Goal: Task Accomplishment & Management: Use online tool/utility

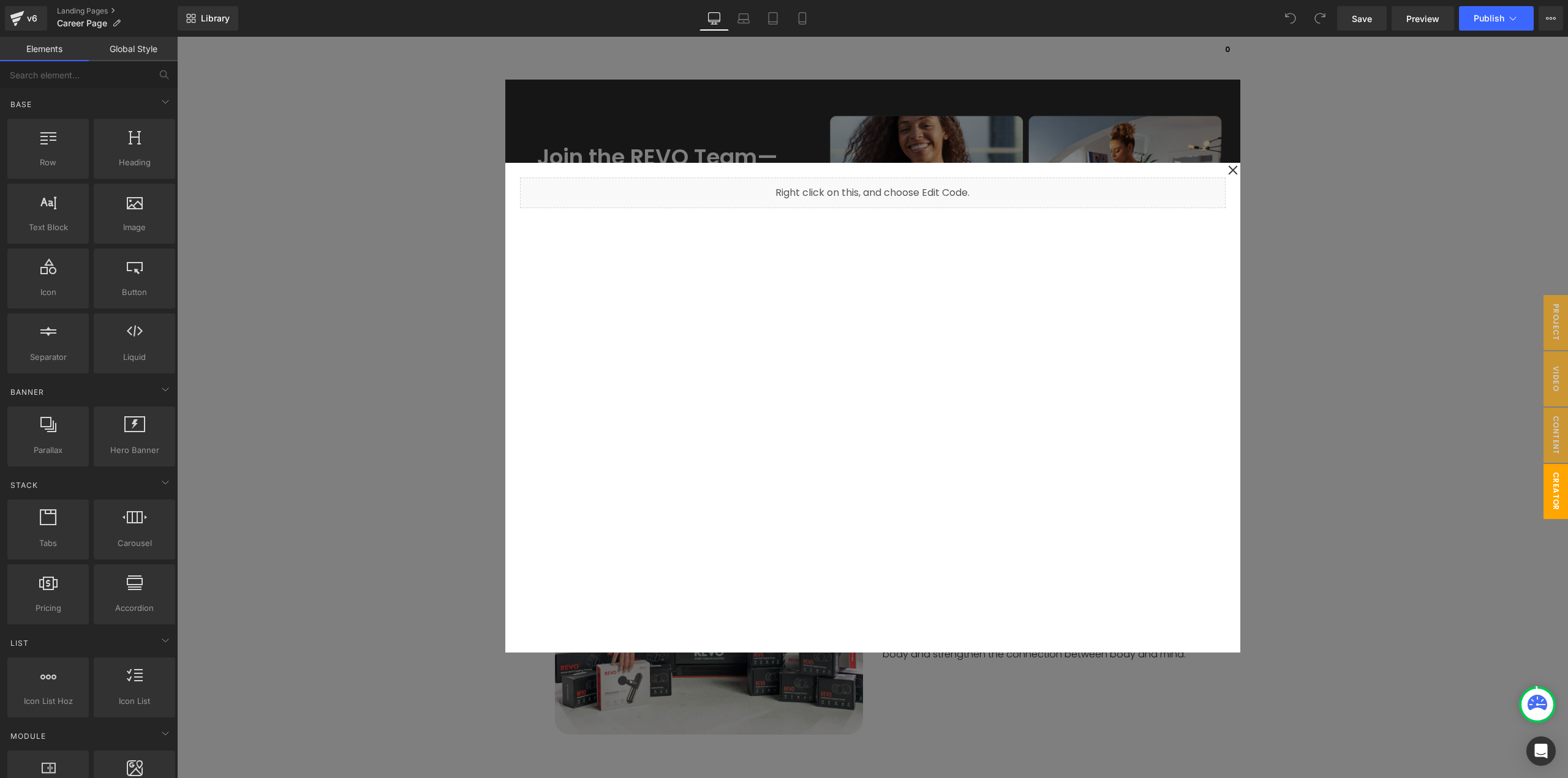
click at [1543, 495] on span "Creator Manager" at bounding box center [1543, 491] width 49 height 55
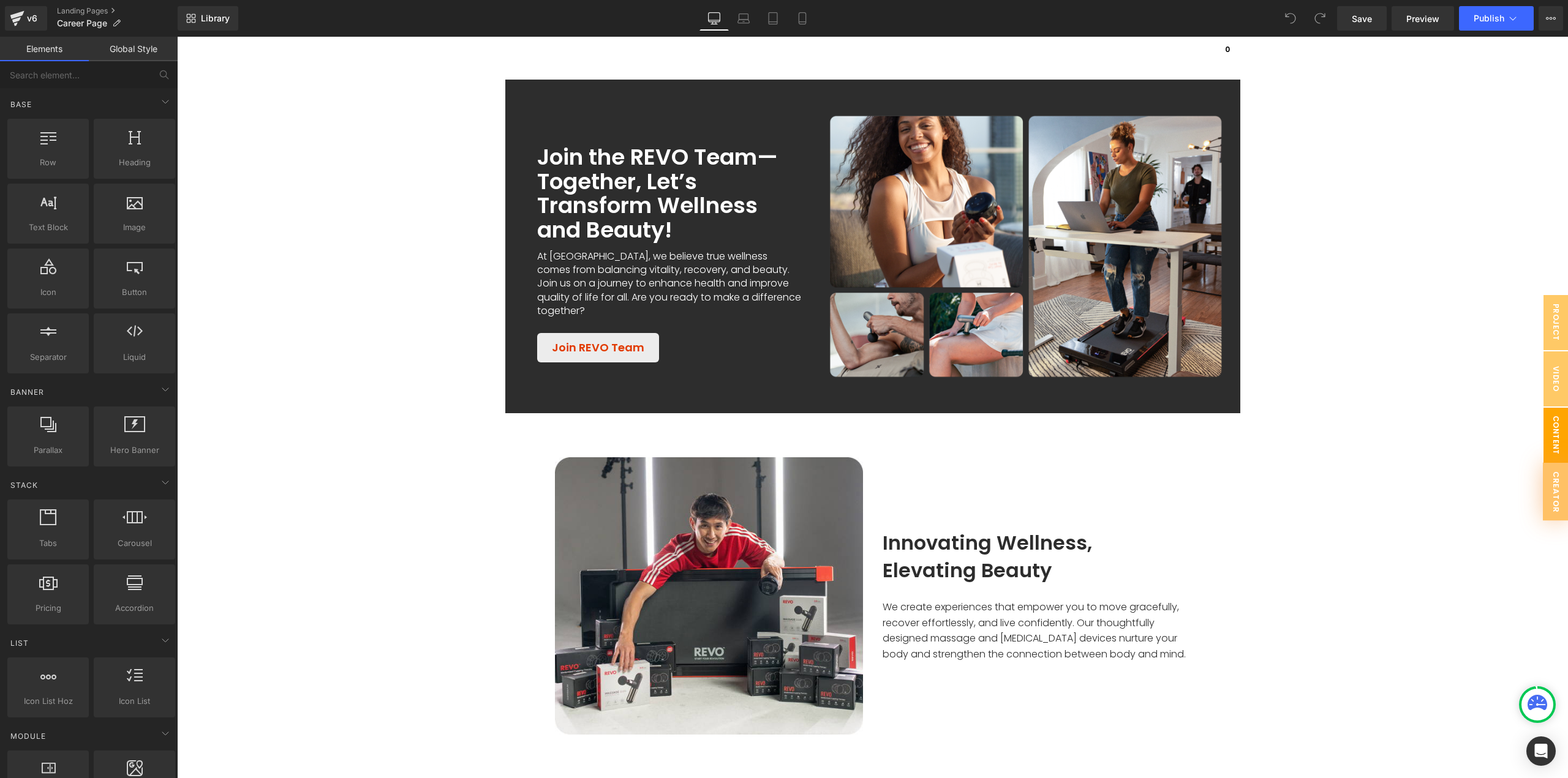
click at [1545, 452] on span "Content Manager" at bounding box center [1543, 435] width 49 height 55
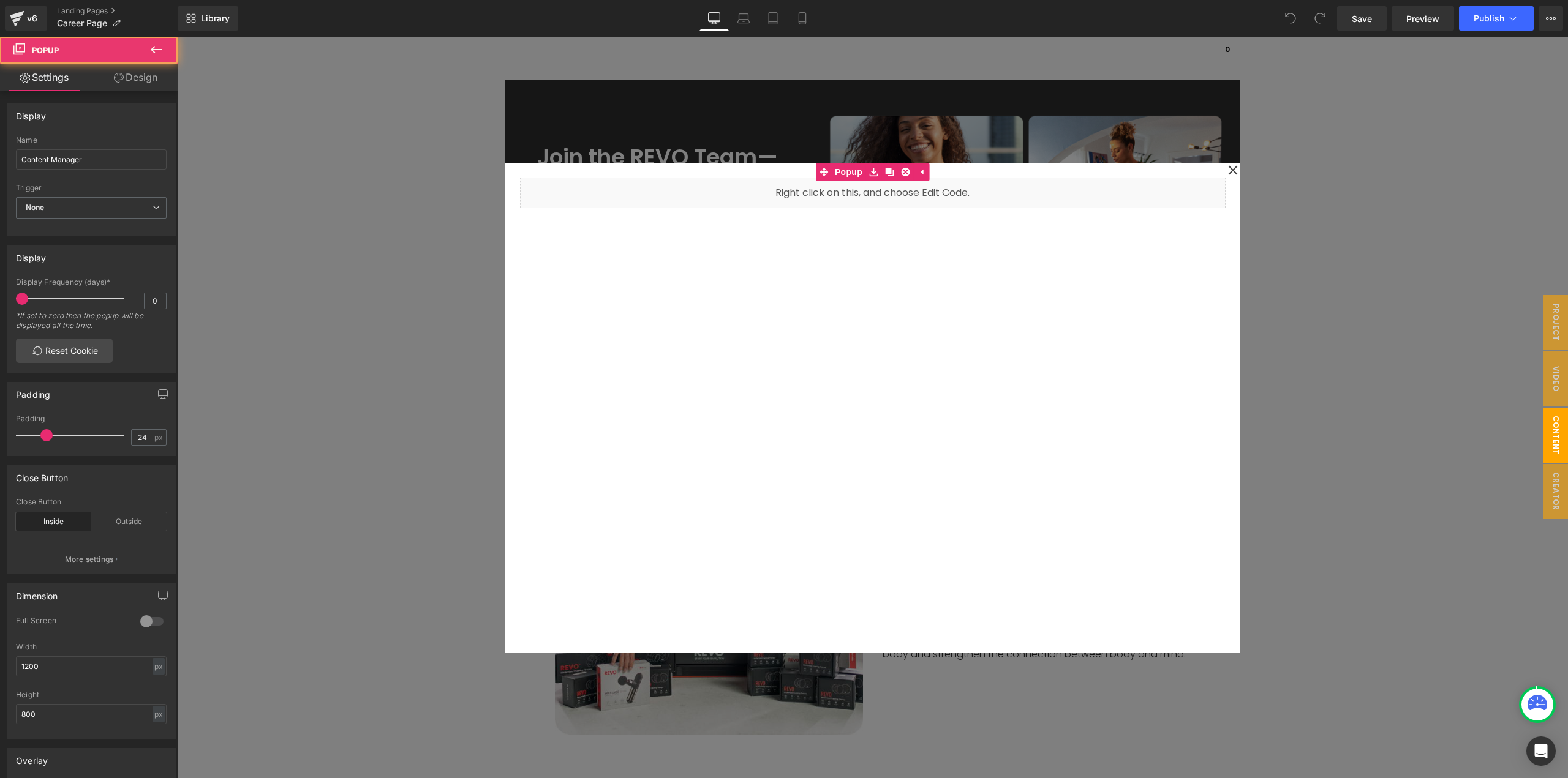
click at [1492, 480] on div at bounding box center [872, 407] width 1391 height 741
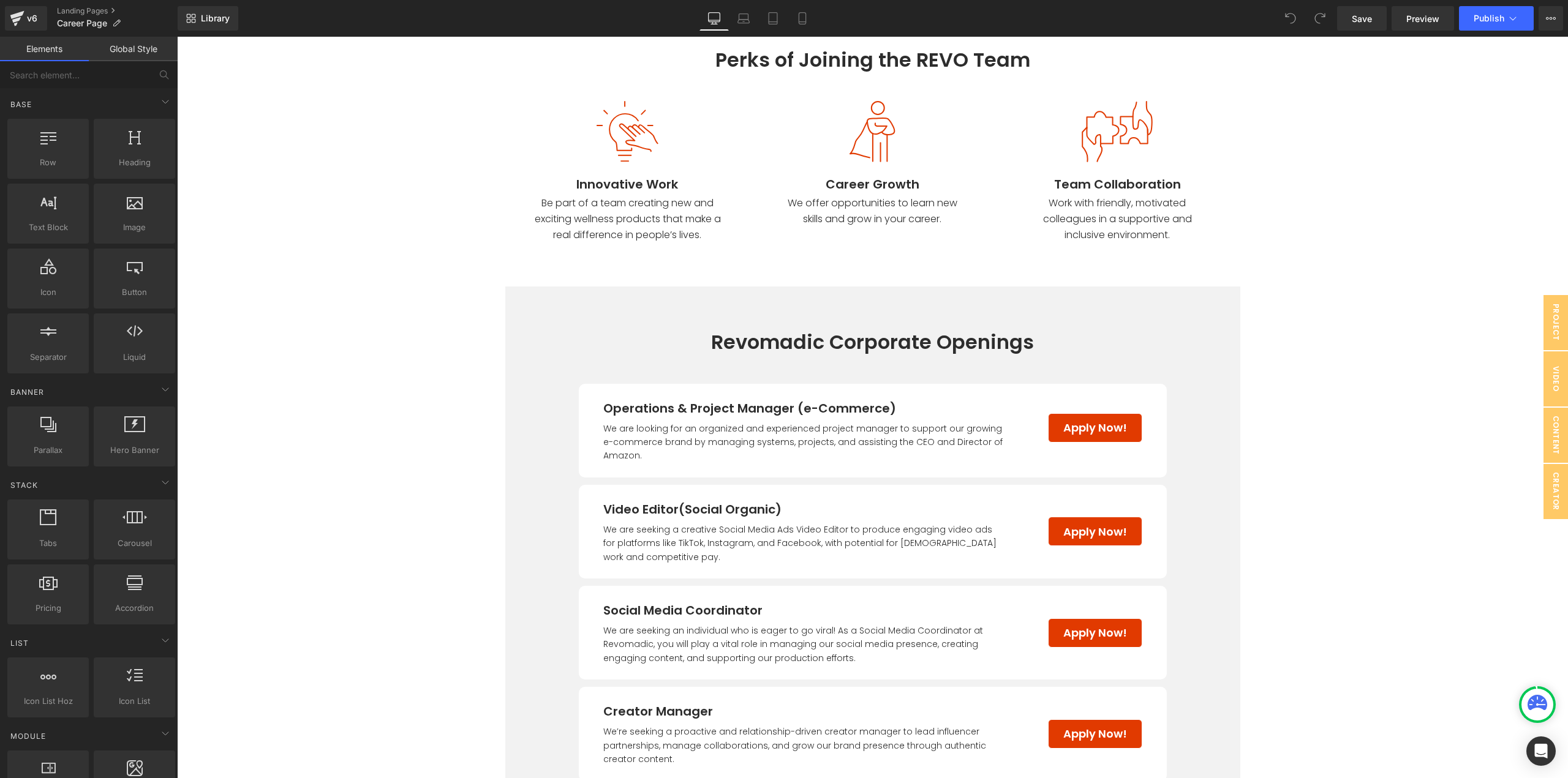
scroll to position [821, 0]
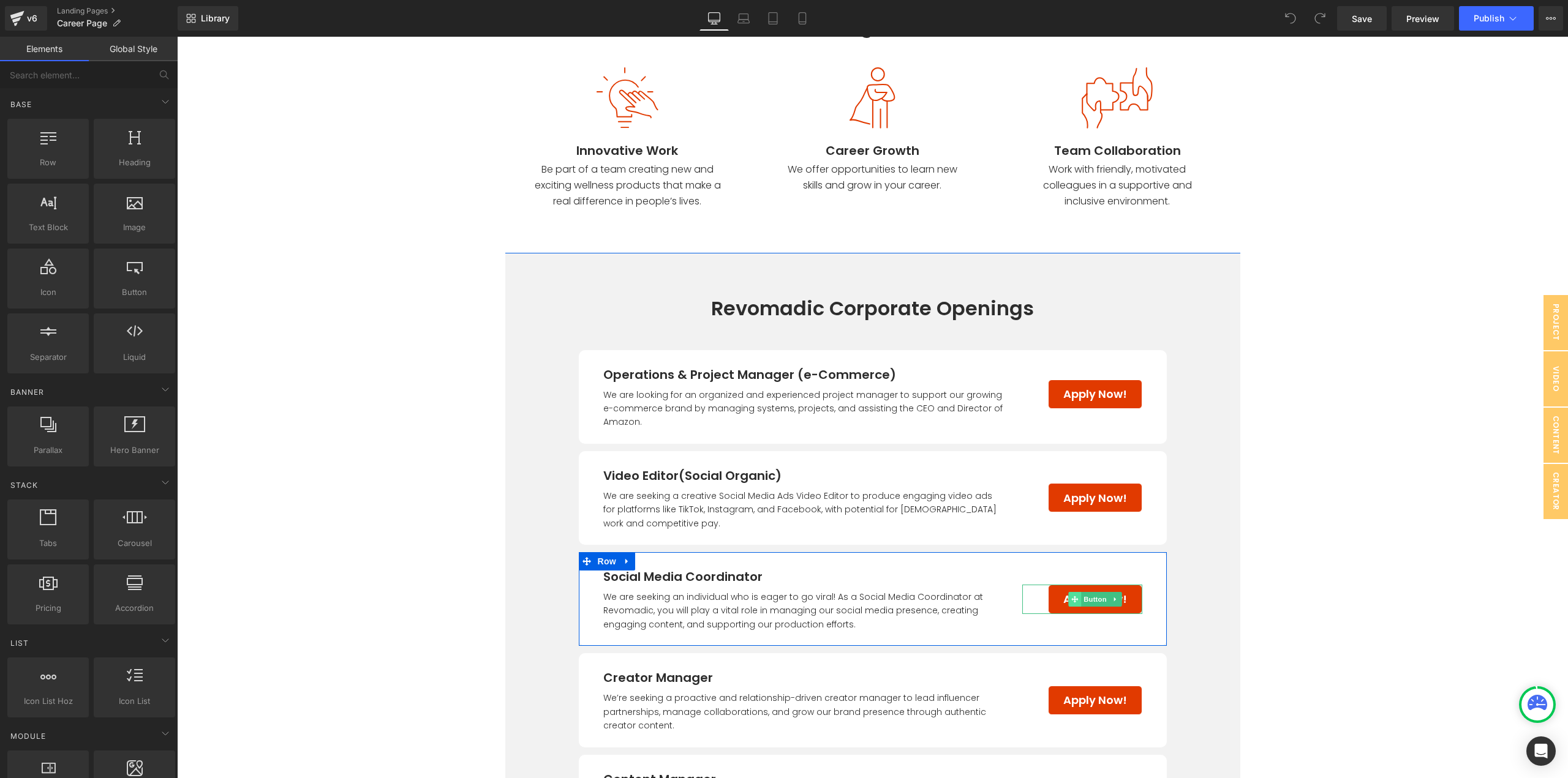
click at [1071, 604] on span at bounding box center [1075, 599] width 13 height 15
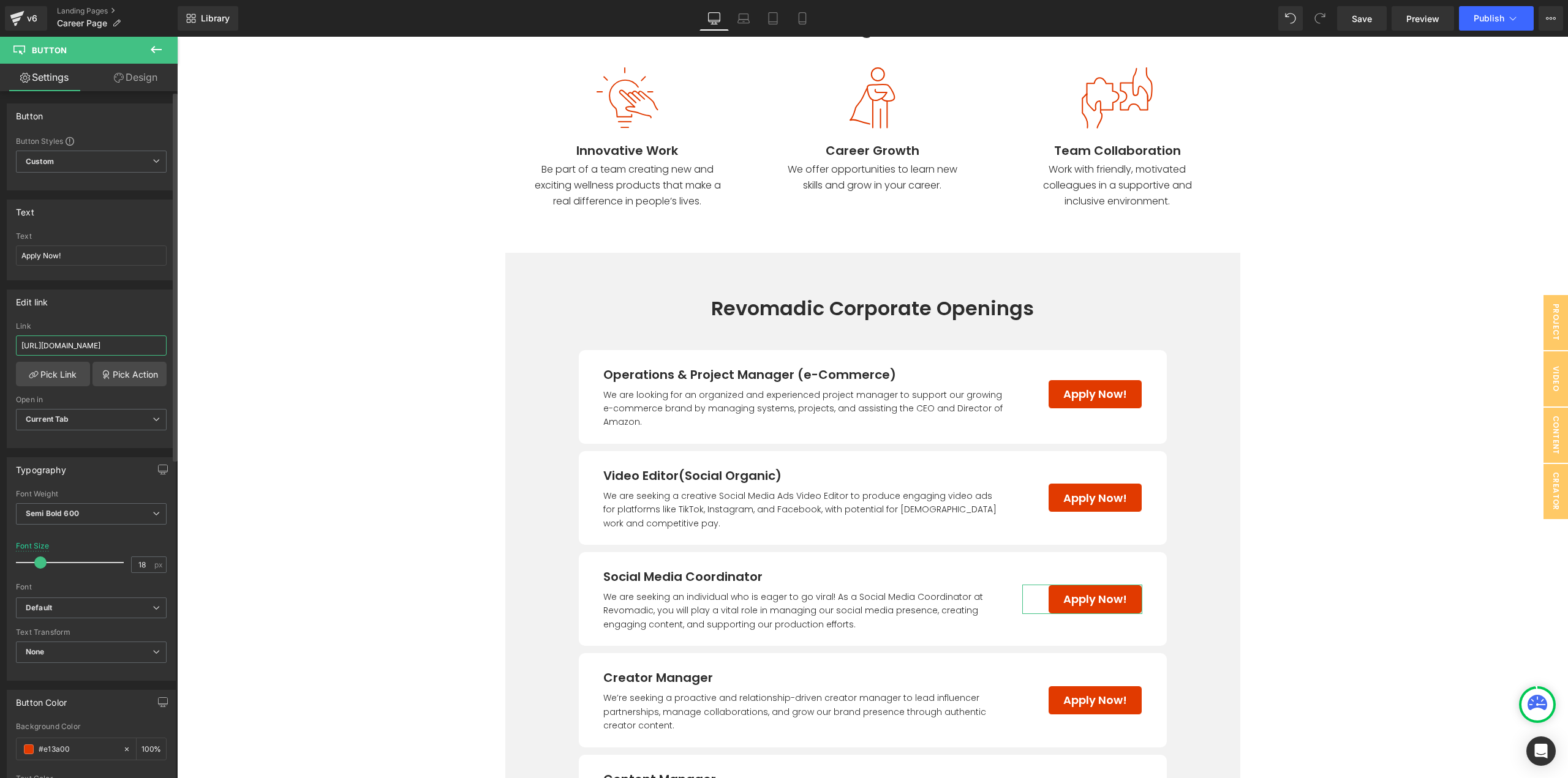
click at [122, 349] on input "https://revomadic.com/pages/socialmediacoordinator" at bounding box center [91, 345] width 151 height 20
click at [118, 345] on input "https://revomadic.com/pages/socialmediacoordinator" at bounding box center [91, 345] width 151 height 20
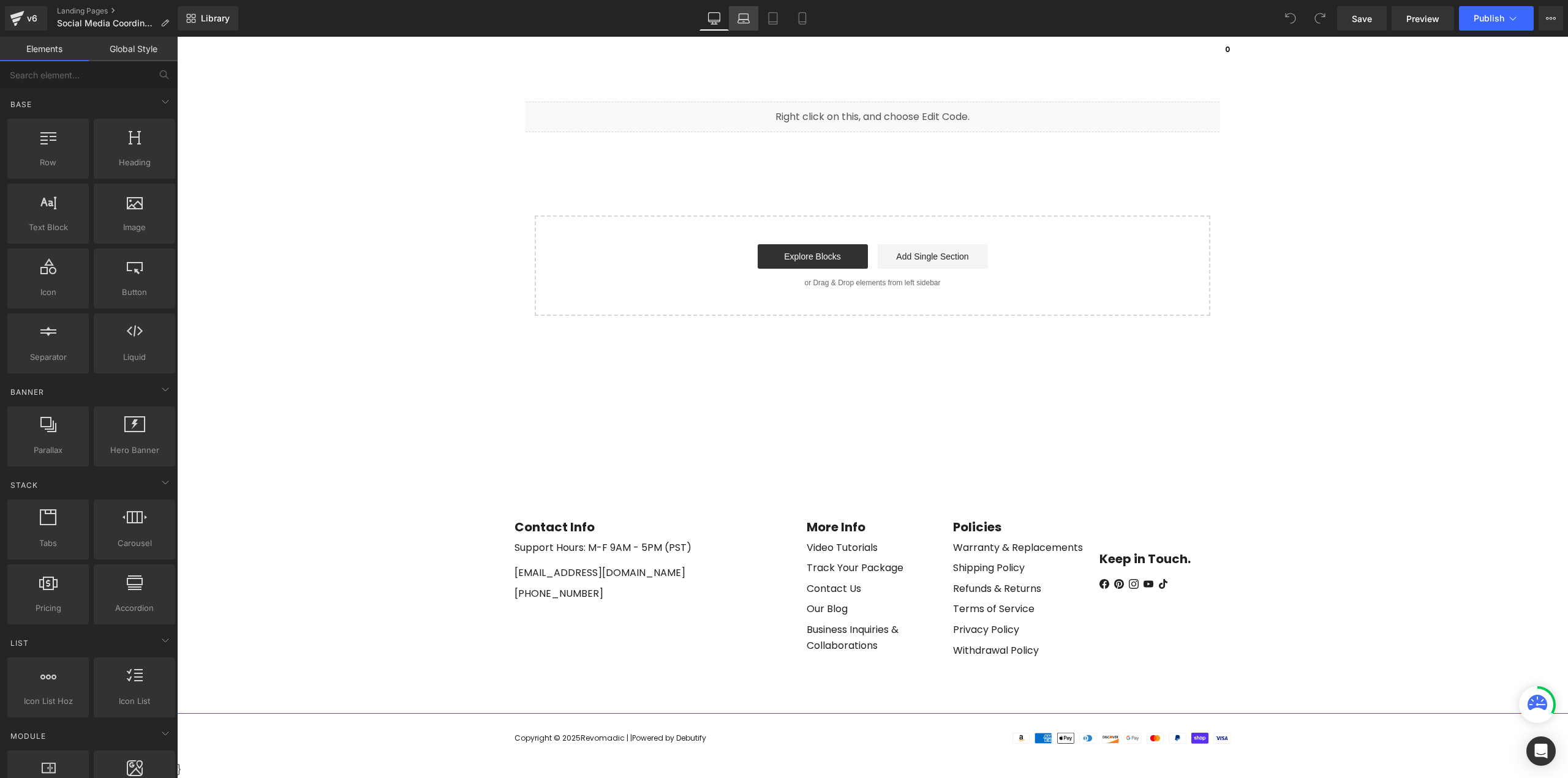
click at [746, 15] on icon at bounding box center [743, 17] width 12 height 12
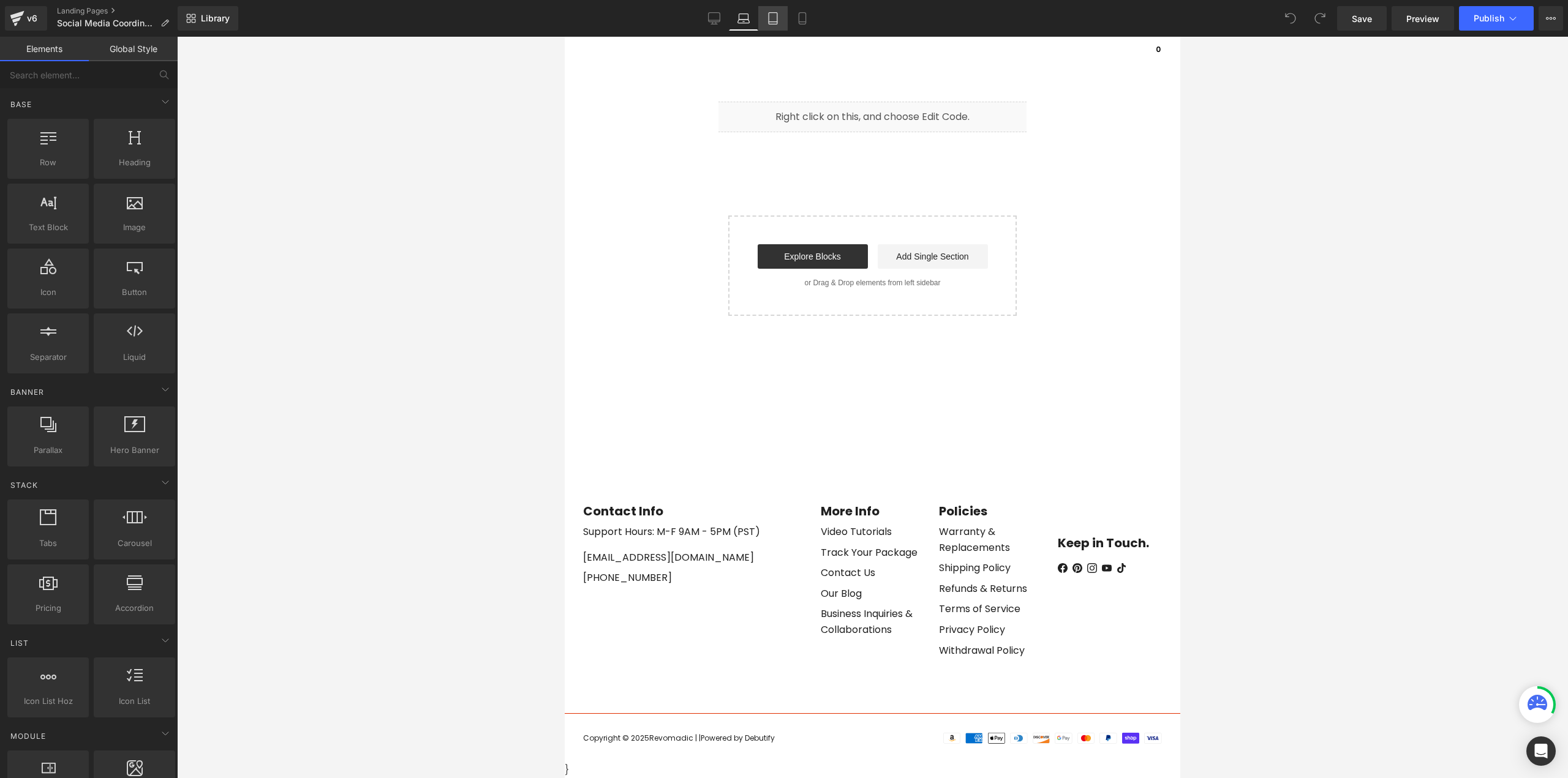
click at [781, 21] on link "Tablet" at bounding box center [773, 18] width 29 height 25
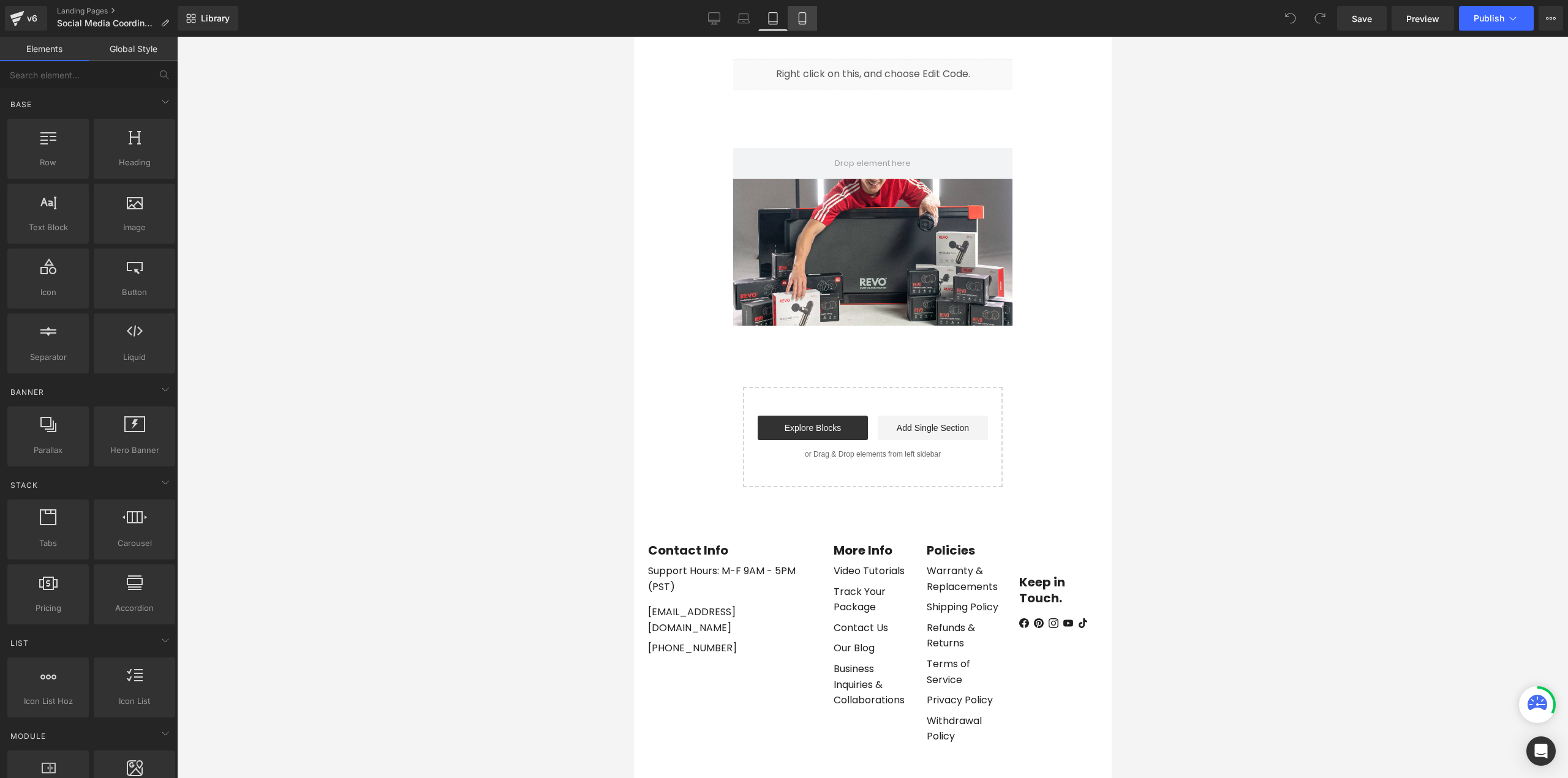
click at [809, 21] on icon at bounding box center [801, 17] width 12 height 12
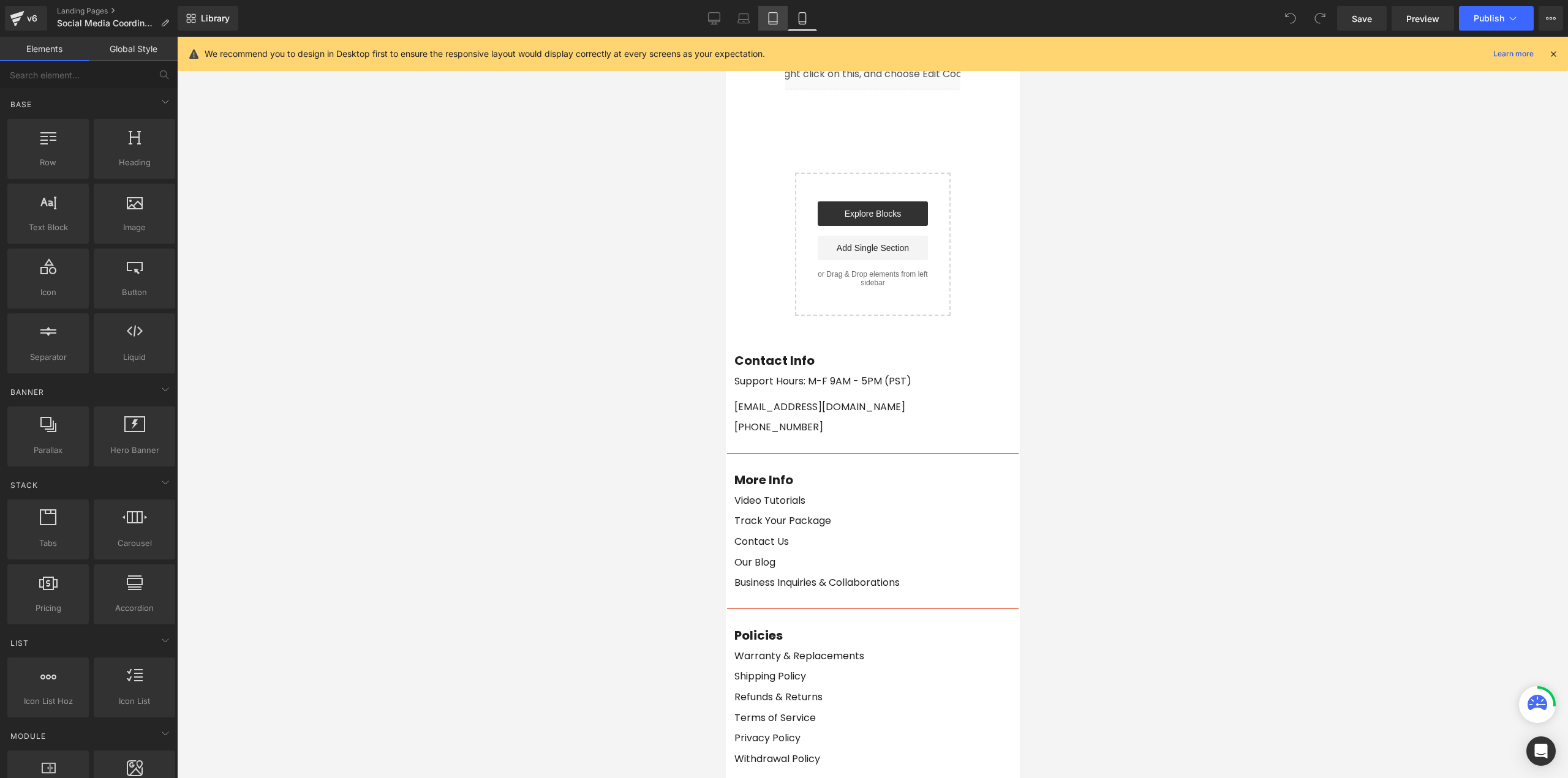
drag, startPoint x: 769, startPoint y: 23, endPoint x: 770, endPoint y: 29, distance: 6.1
click at [769, 23] on icon at bounding box center [772, 17] width 12 height 12
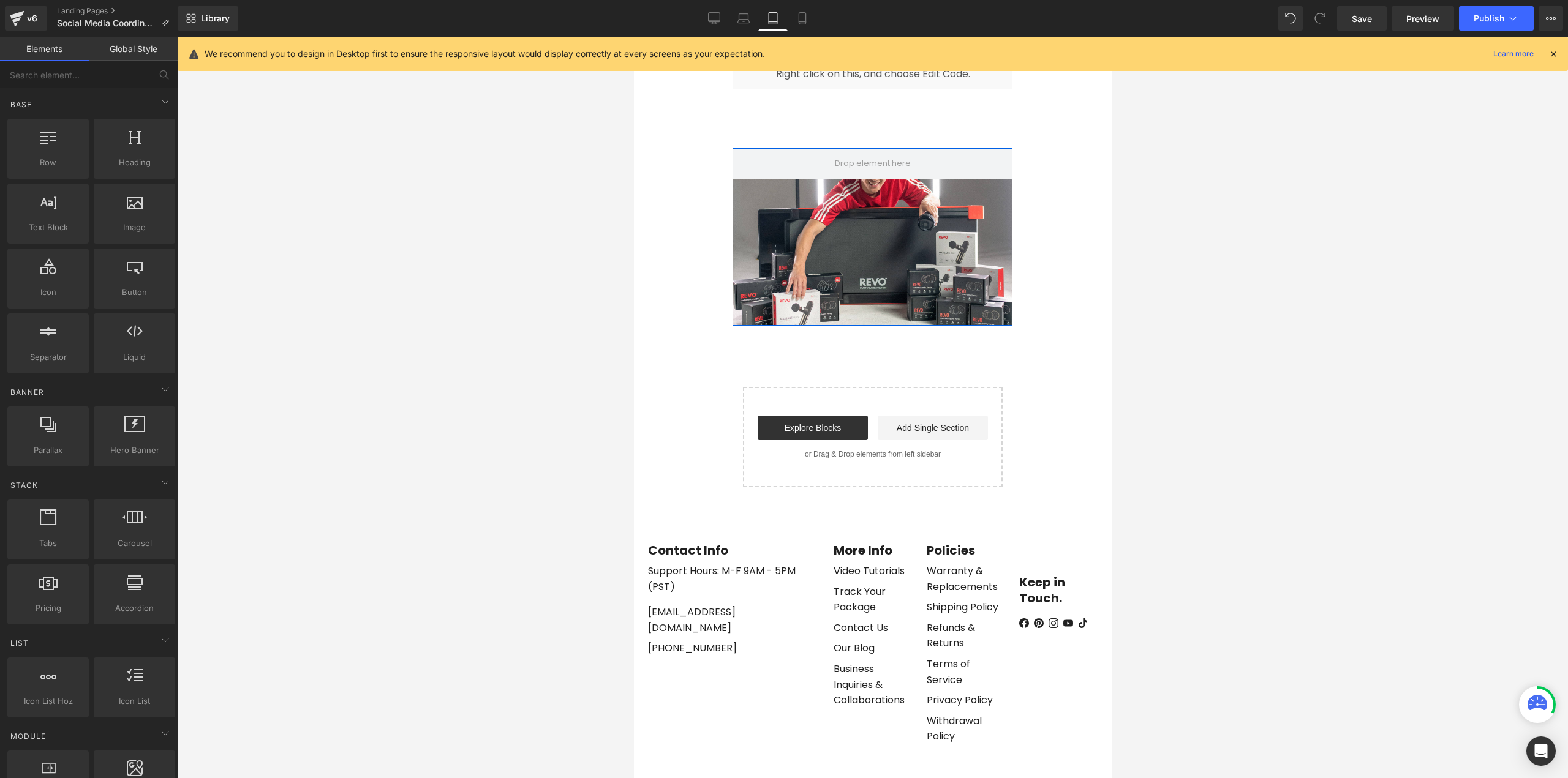
scroll to position [0, 0]
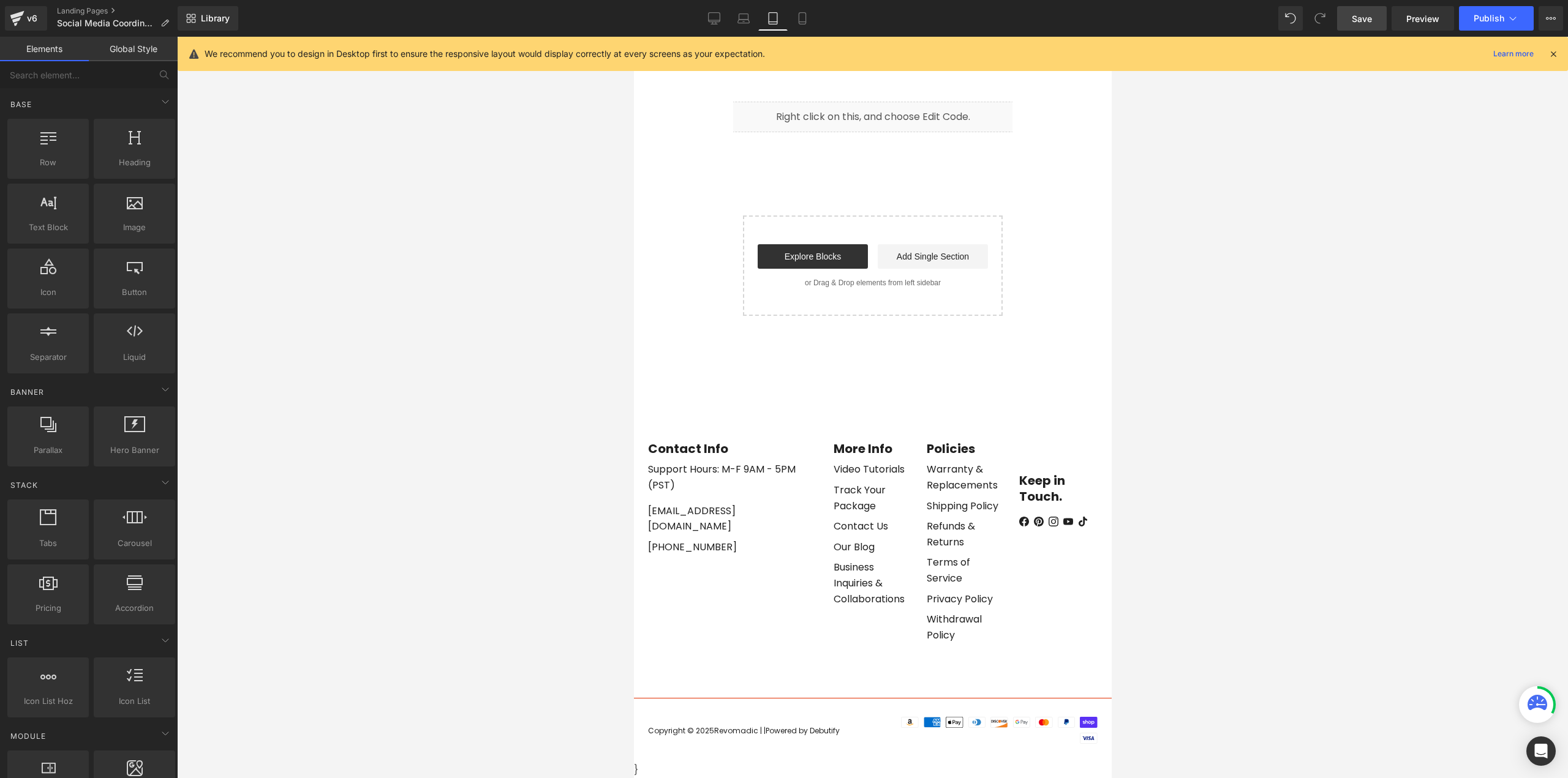
click at [1369, 17] on span "Save" at bounding box center [1361, 18] width 20 height 13
click at [1483, 13] on span "Publish" at bounding box center [1489, 18] width 31 height 10
